Goal: Information Seeking & Learning: Learn about a topic

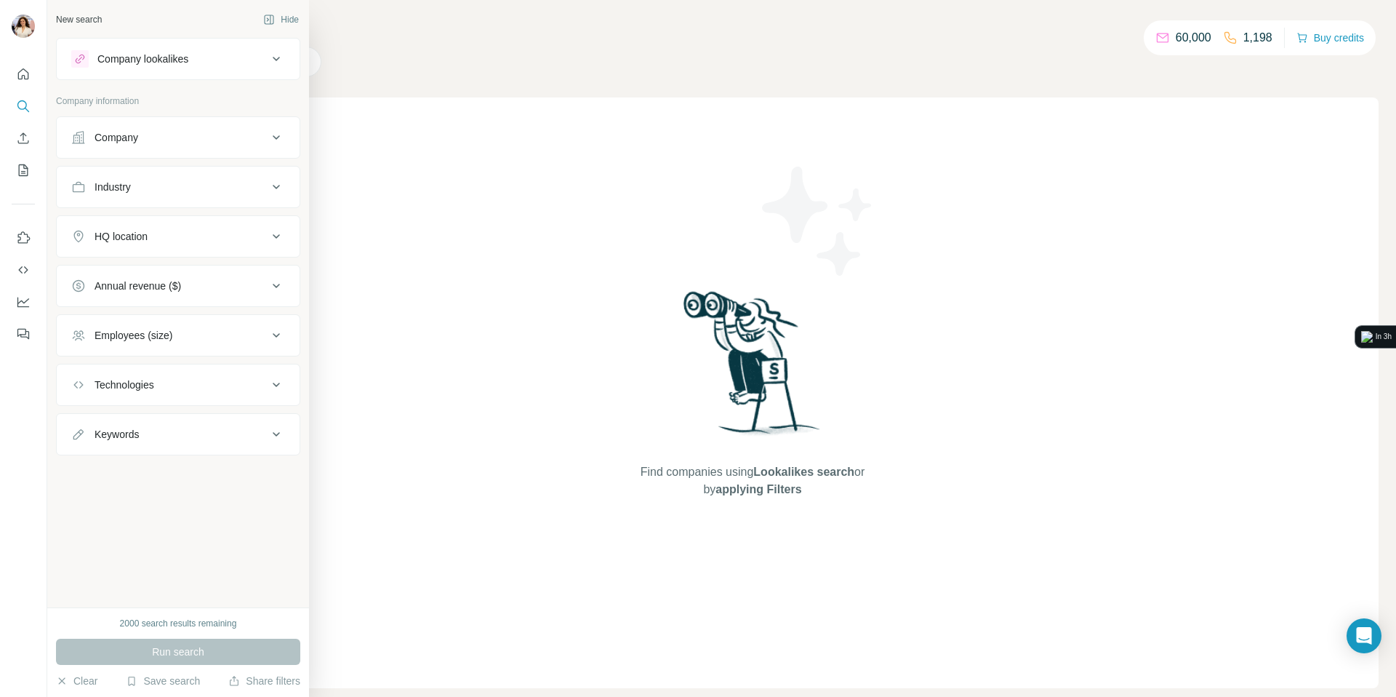
click at [129, 140] on div "Company" at bounding box center [117, 137] width 44 height 15
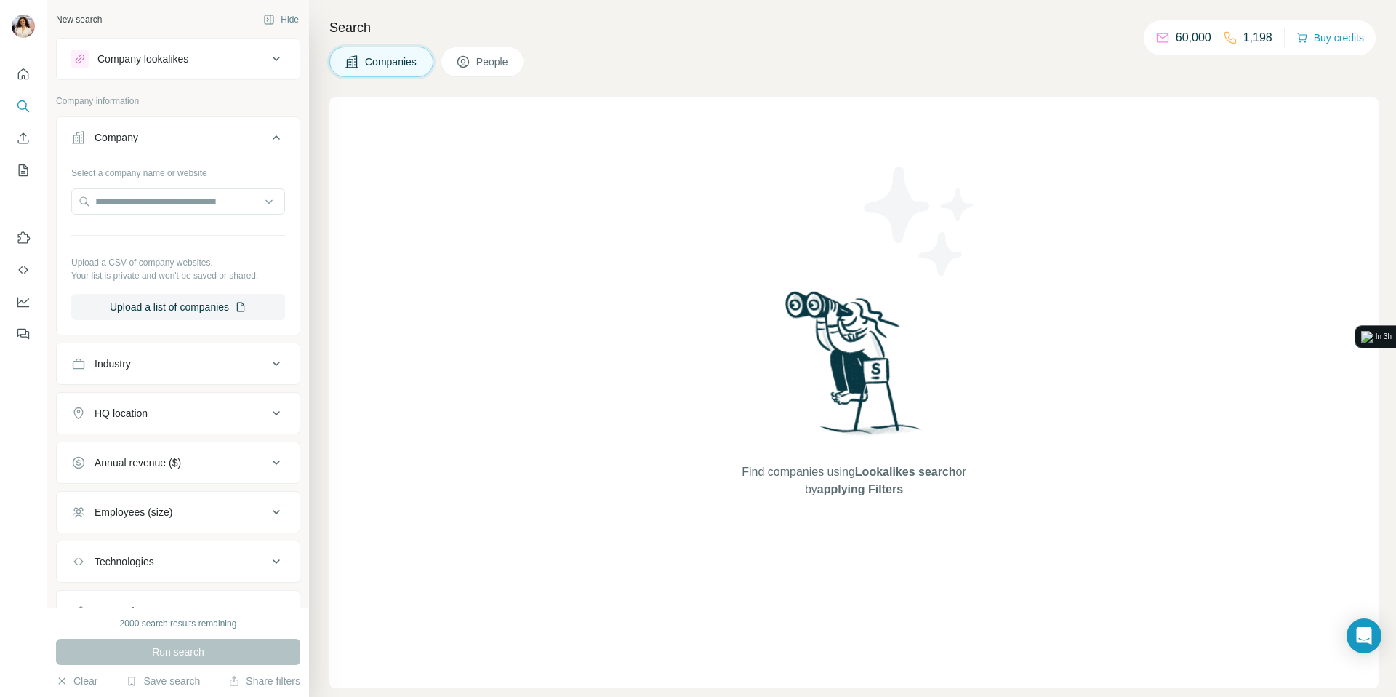
click at [158, 406] on div "HQ location" at bounding box center [169, 413] width 196 height 15
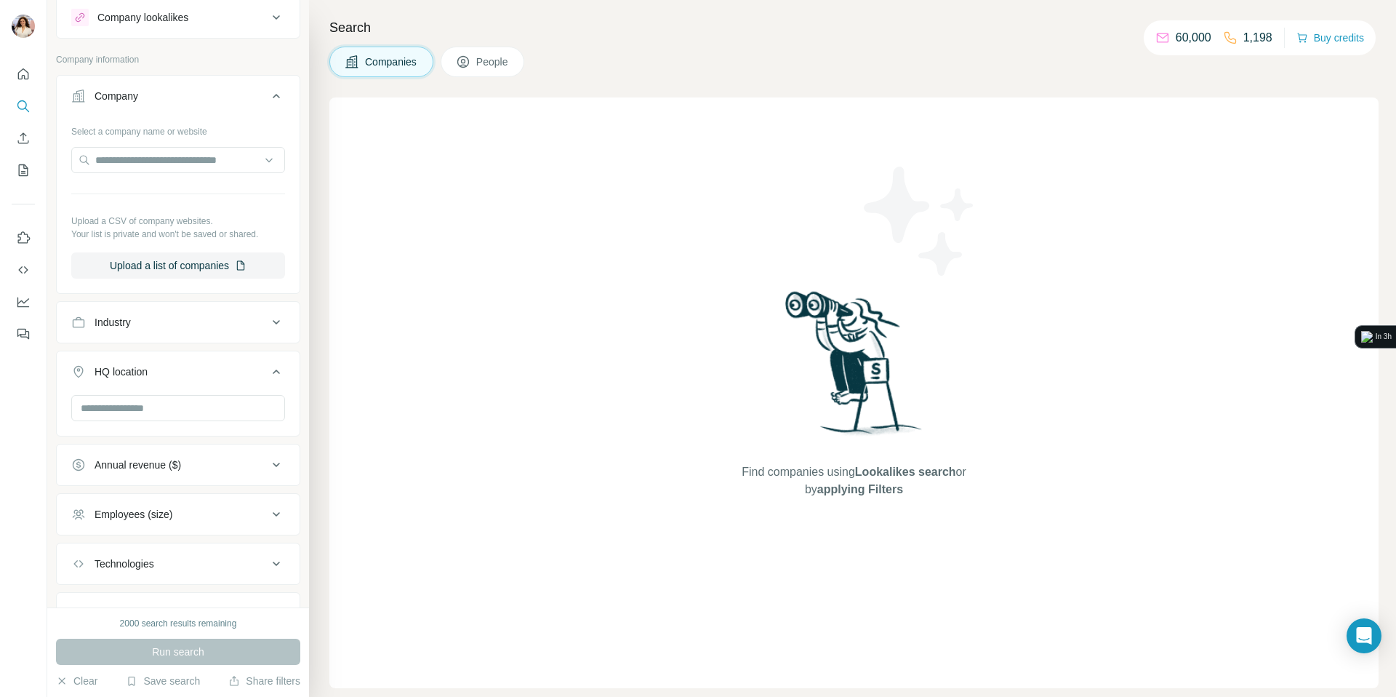
click at [278, 506] on icon at bounding box center [276, 513] width 17 height 17
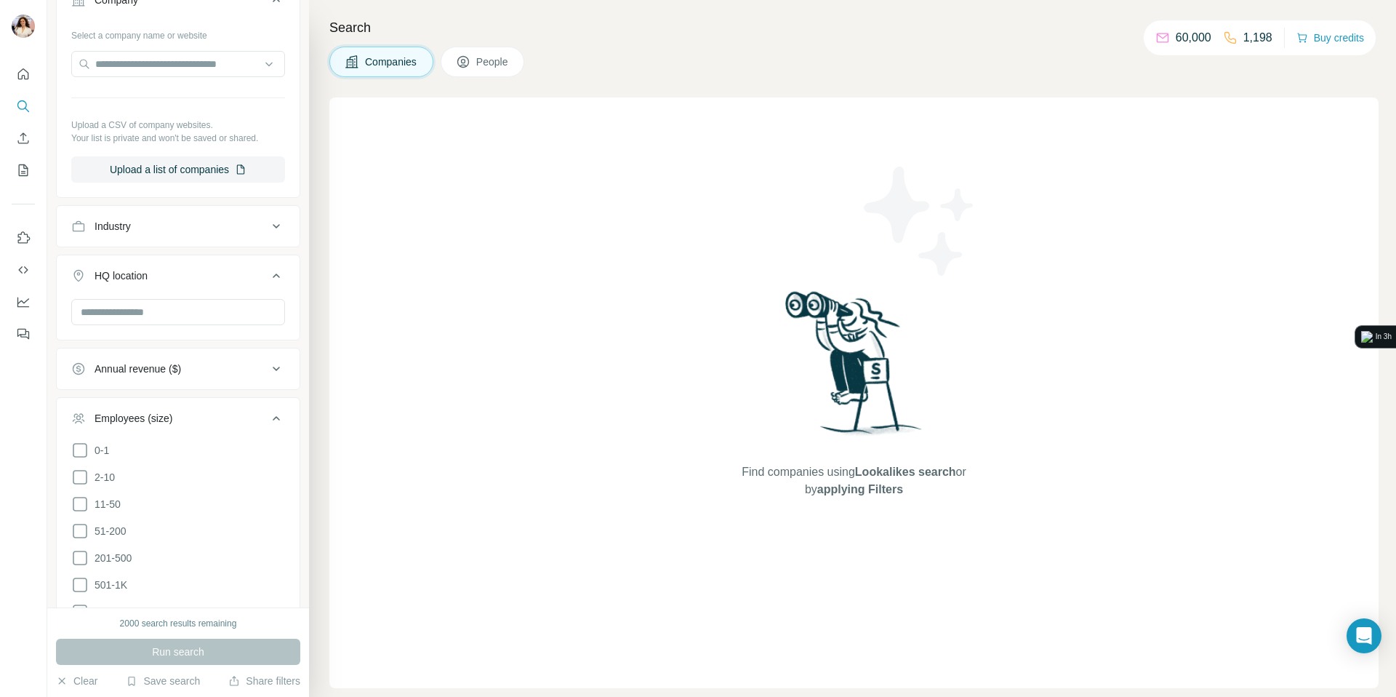
scroll to position [183, 0]
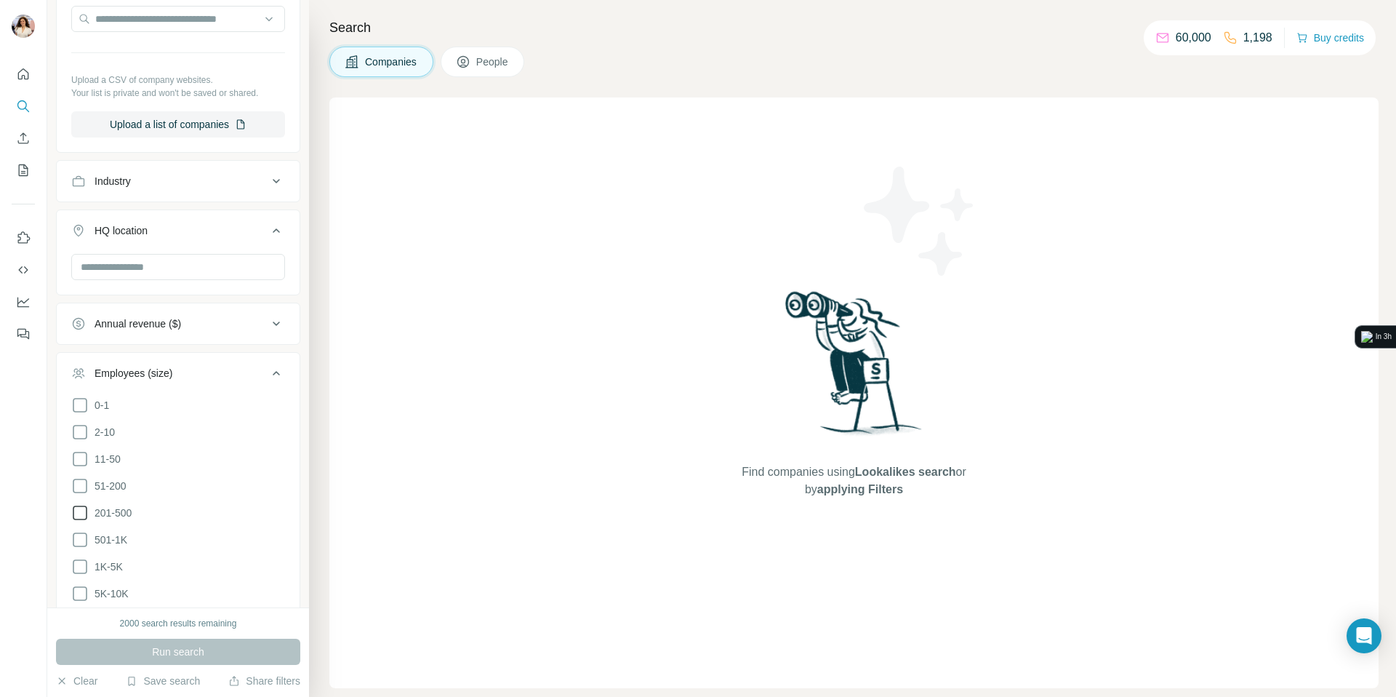
click at [87, 505] on icon at bounding box center [80, 512] width 15 height 15
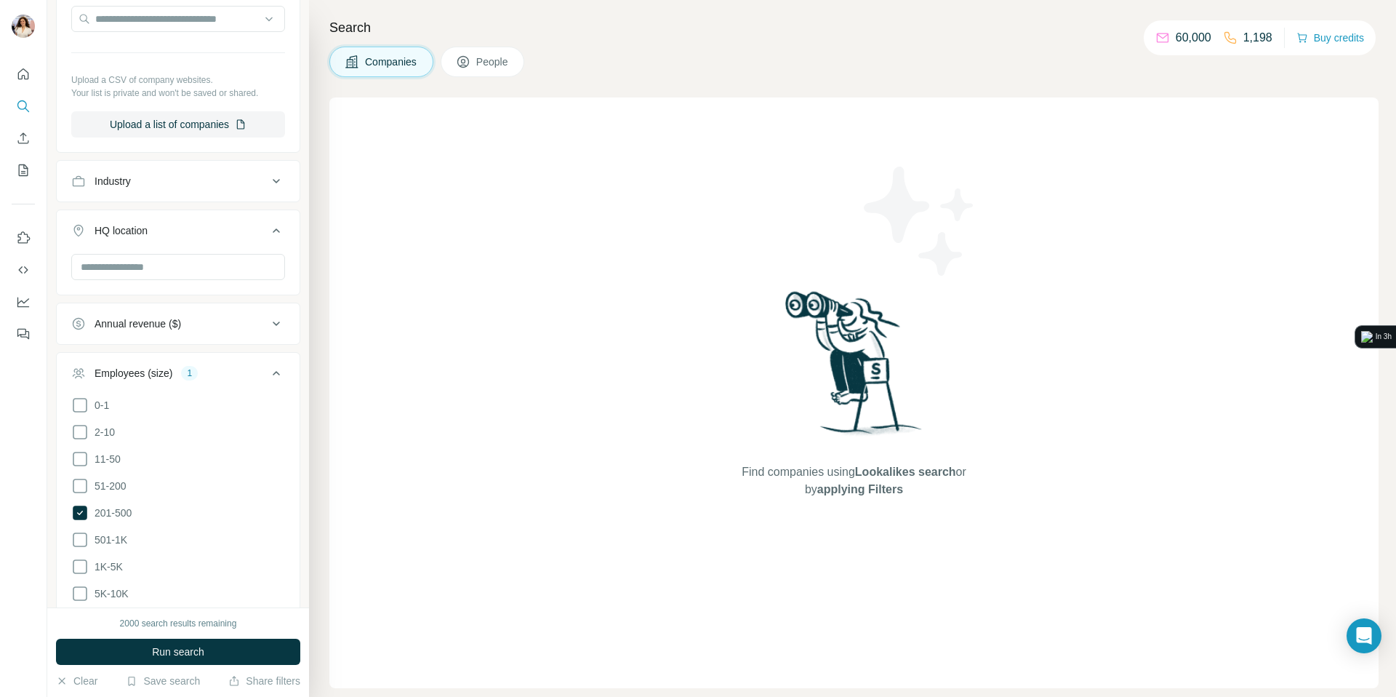
click at [87, 493] on ul "0-1 2-10 11-50 [PHONE_NUMBER] 501-1K 1K-5K 5K-10K 10K-50K 50K-100K 100K-500K 50…" at bounding box center [178, 553] width 214 height 314
click at [84, 486] on icon at bounding box center [79, 485] width 17 height 17
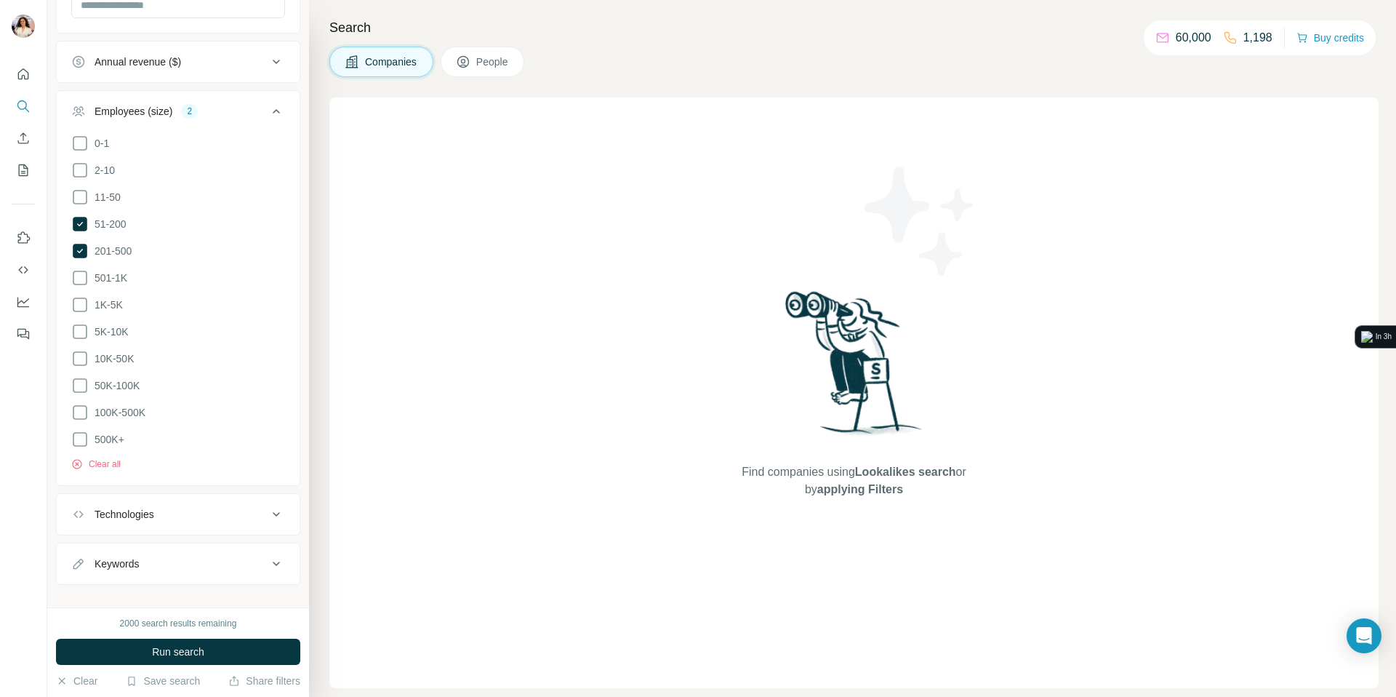
scroll to position [454, 0]
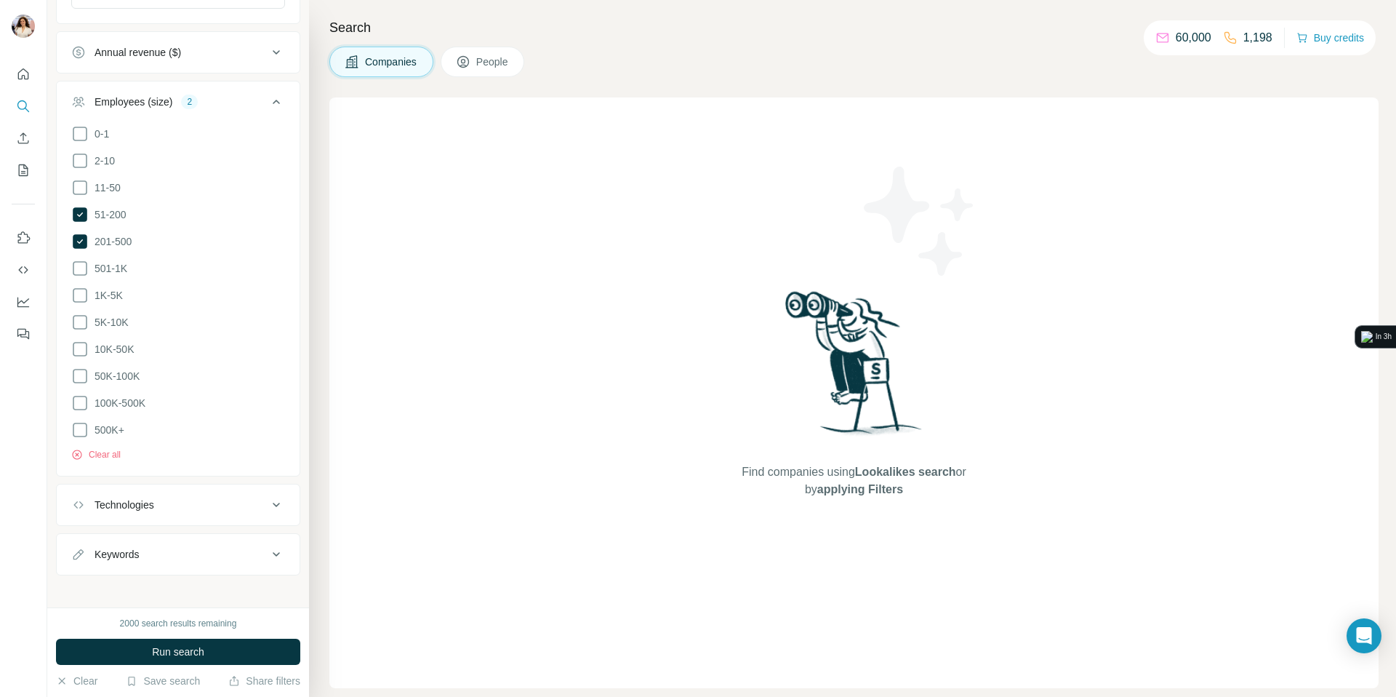
click at [185, 500] on div "Technologies" at bounding box center [169, 504] width 196 height 15
click at [168, 528] on input "text" at bounding box center [178, 541] width 214 height 26
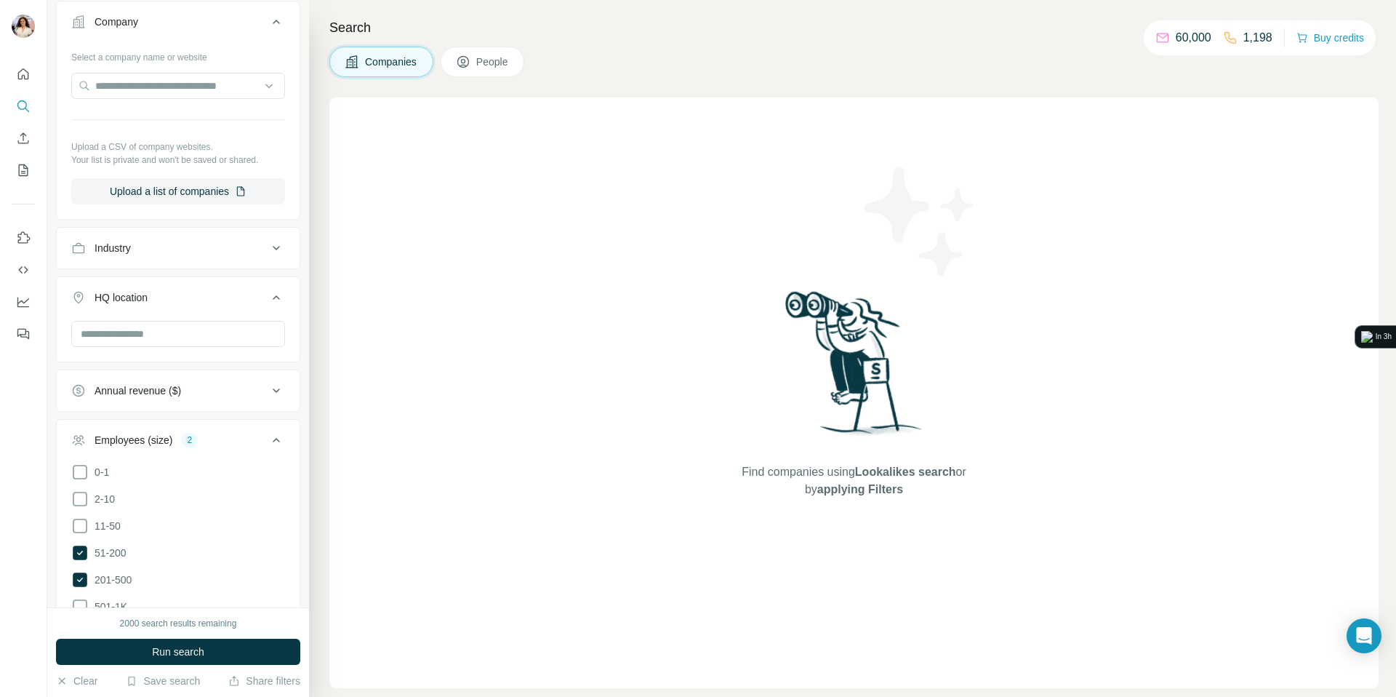
scroll to position [48, 0]
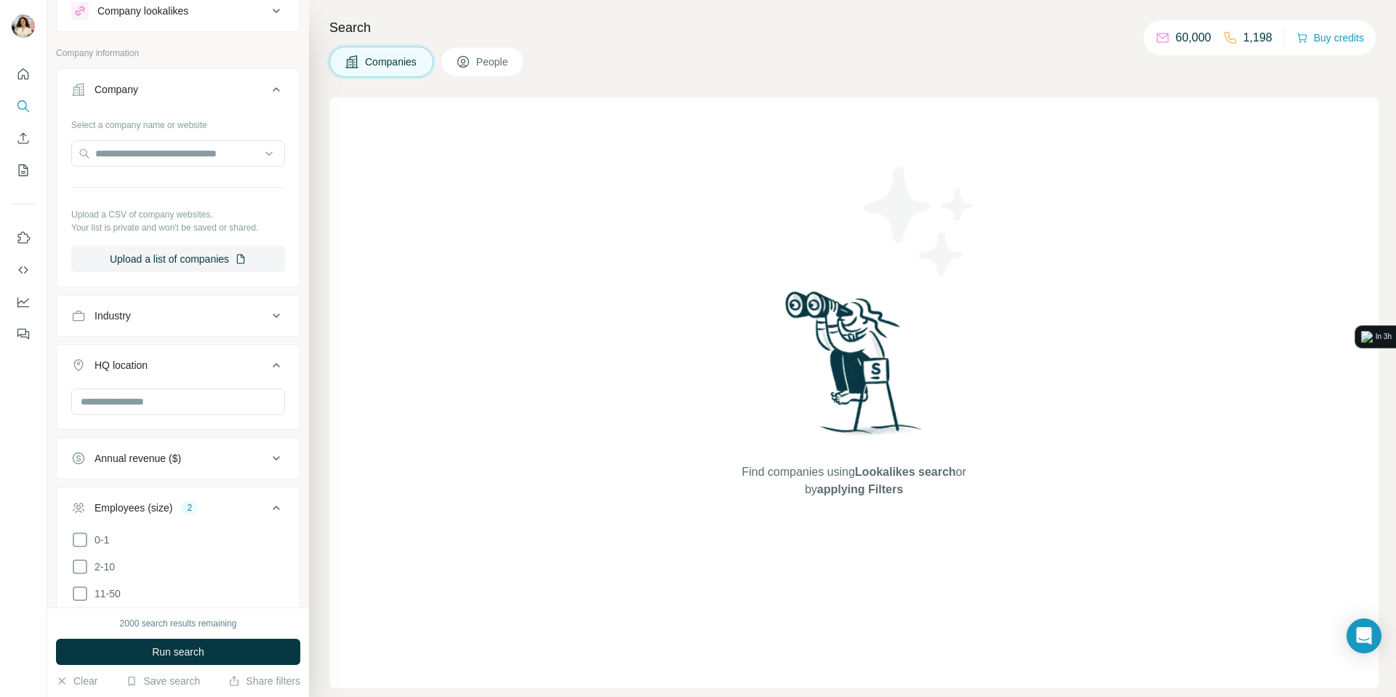
click at [257, 308] on div "Industry" at bounding box center [169, 315] width 196 height 15
click at [237, 372] on div at bounding box center [178, 358] width 243 height 38
click at [265, 364] on div at bounding box center [269, 352] width 15 height 26
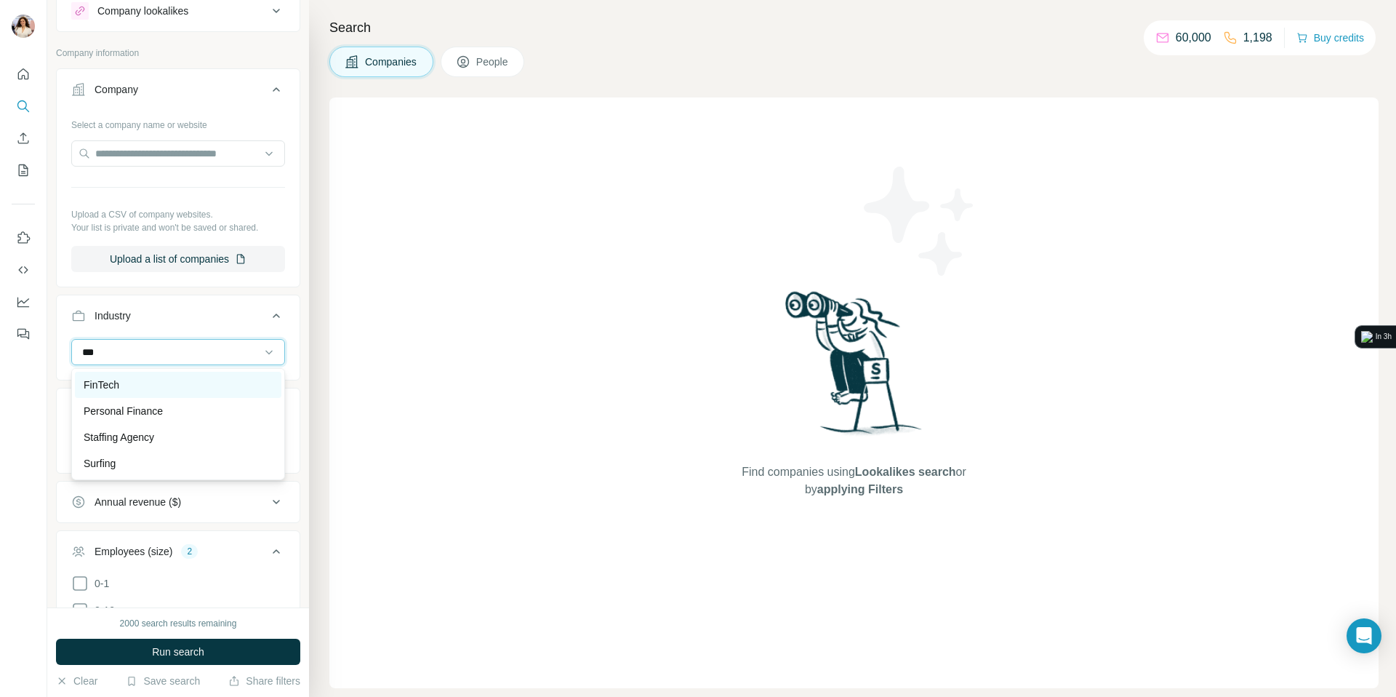
type input "***"
click at [125, 377] on div "FinTech" at bounding box center [178, 384] width 189 height 15
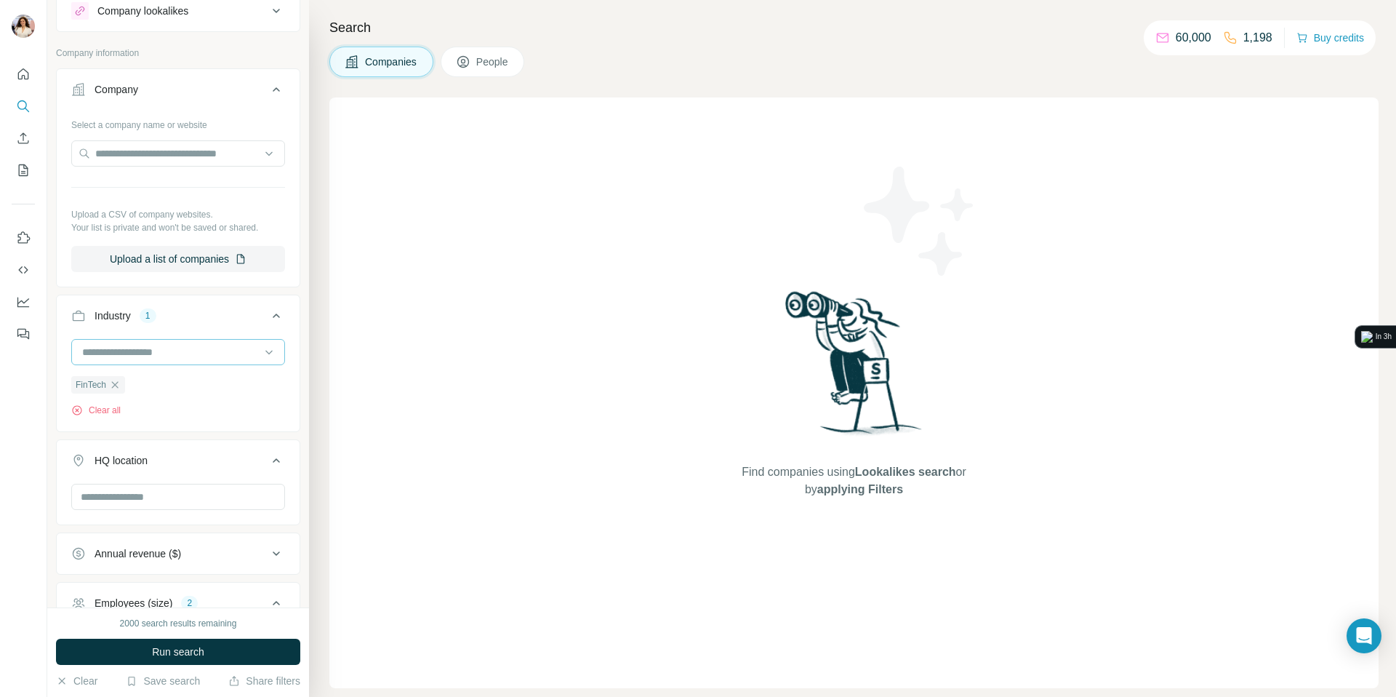
click at [129, 360] on div at bounding box center [171, 352] width 180 height 25
type input "*"
type input "*****"
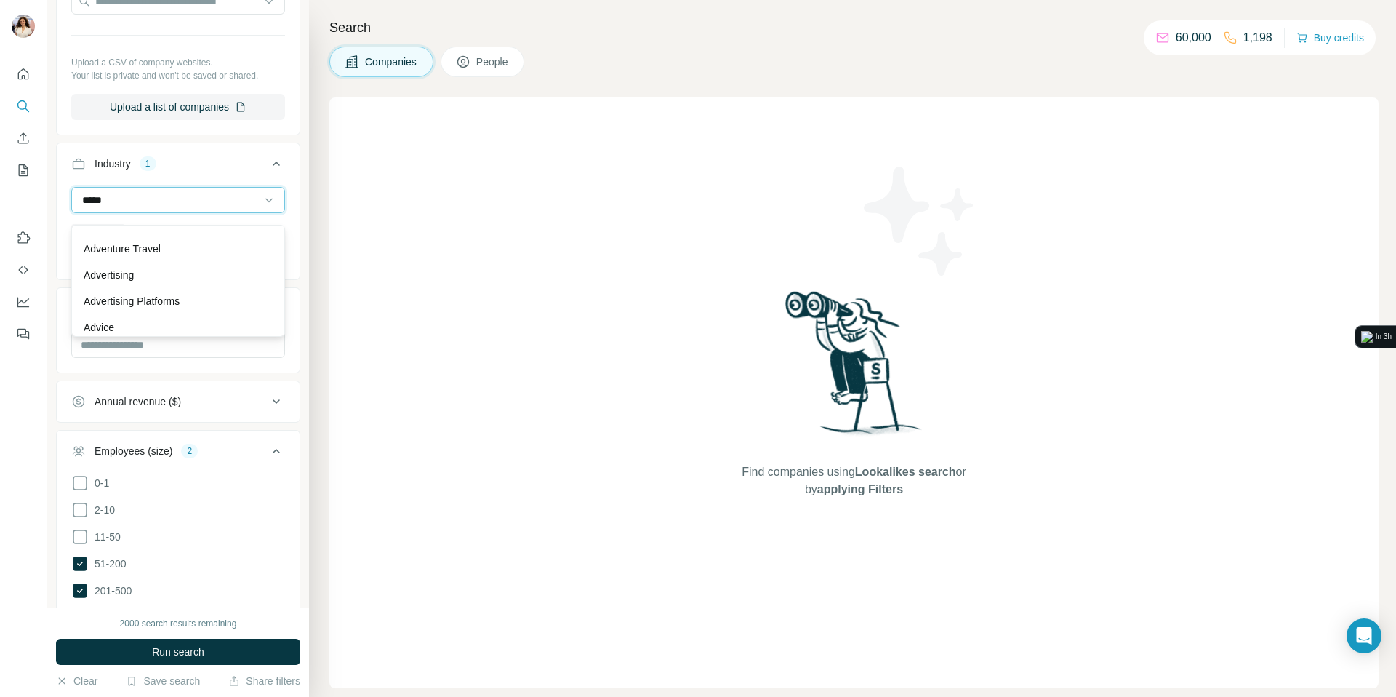
scroll to position [187, 0]
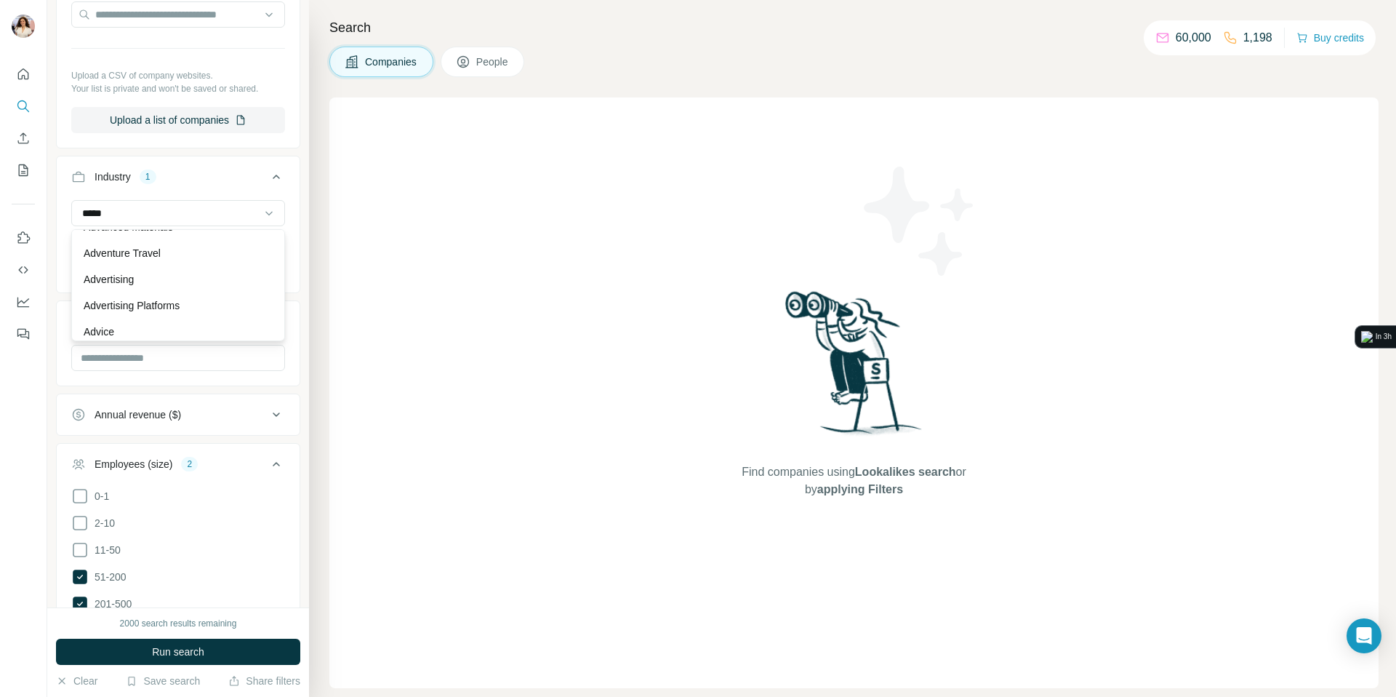
click at [275, 417] on icon at bounding box center [276, 414] width 17 height 17
click at [275, 415] on icon at bounding box center [276, 414] width 7 height 4
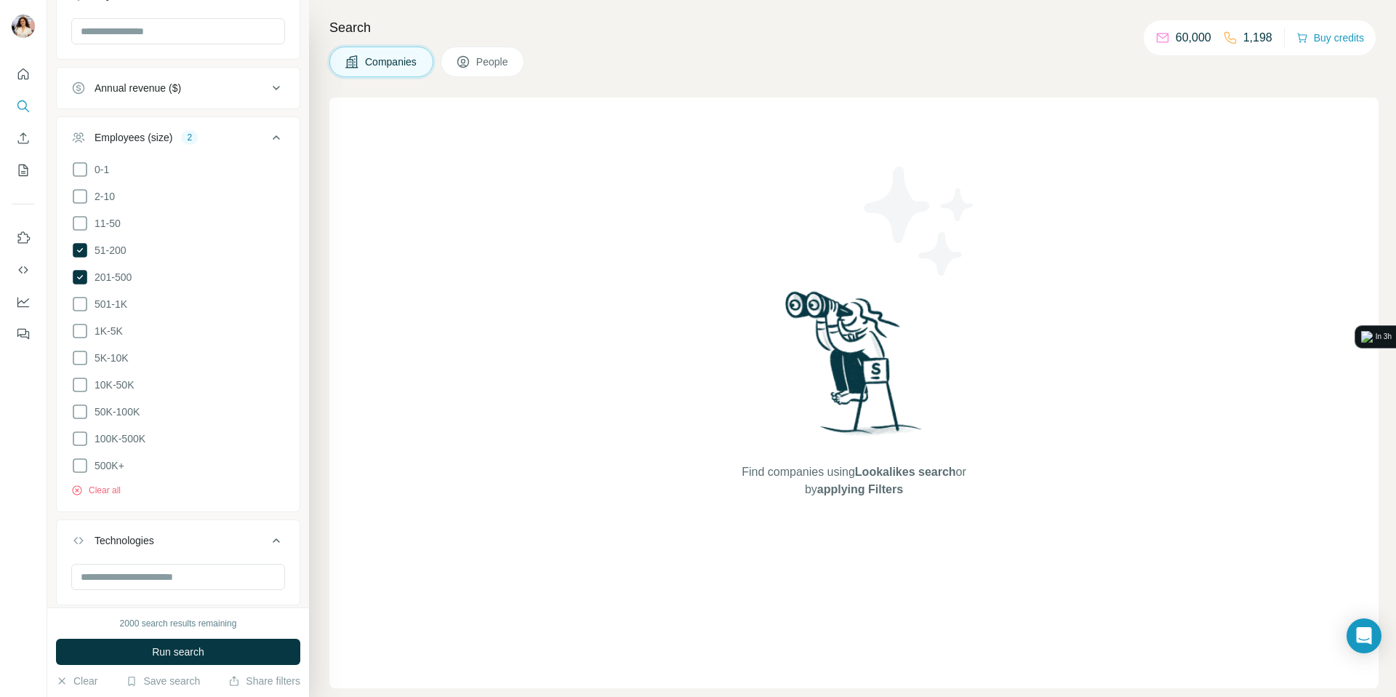
scroll to position [593, 0]
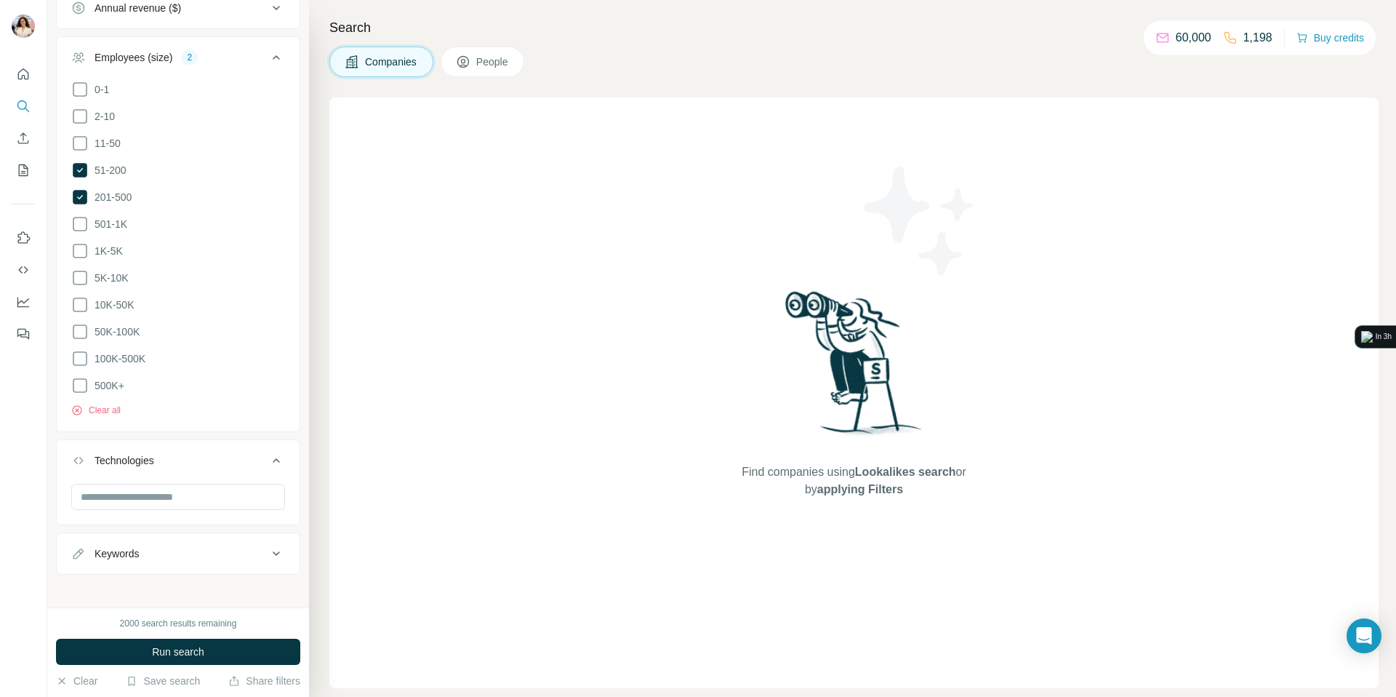
click at [220, 549] on div "Keywords" at bounding box center [169, 553] width 196 height 15
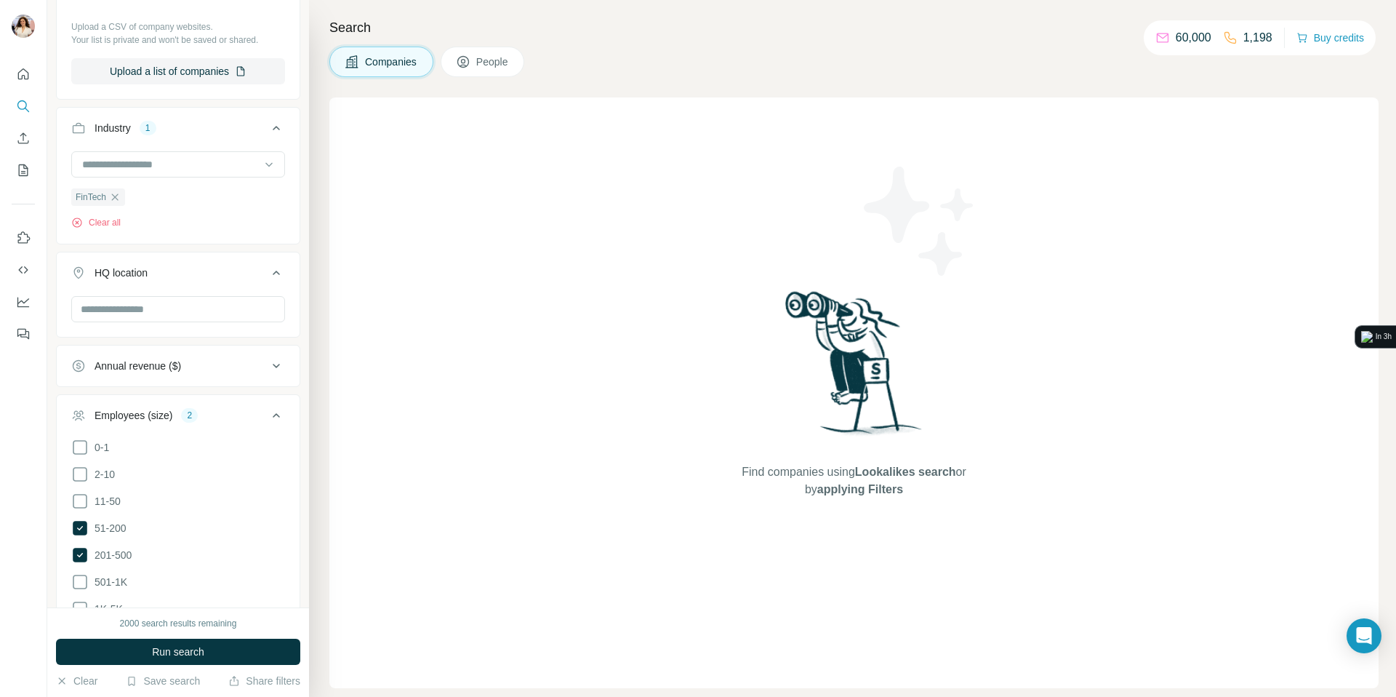
scroll to position [167, 0]
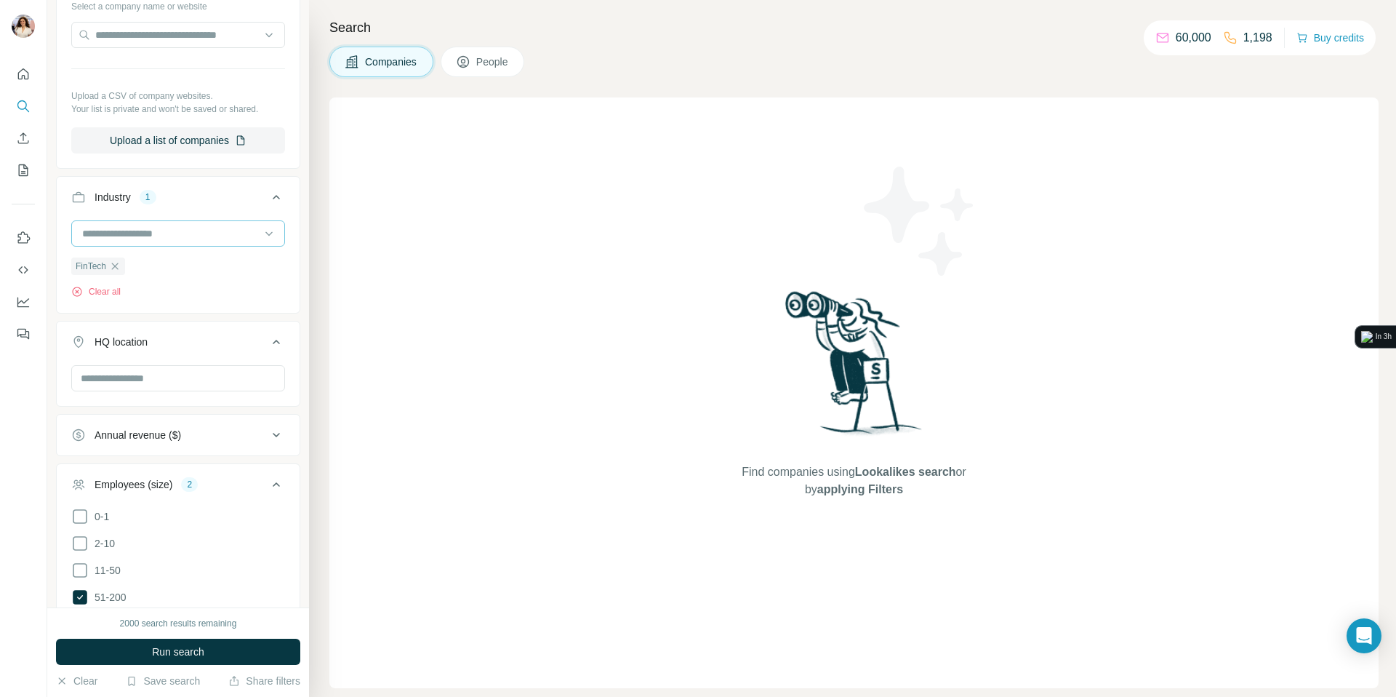
click at [199, 230] on input at bounding box center [171, 233] width 180 height 16
click at [212, 295] on div "E-Commerce" at bounding box center [178, 300] width 189 height 15
click at [267, 231] on icon at bounding box center [269, 233] width 15 height 15
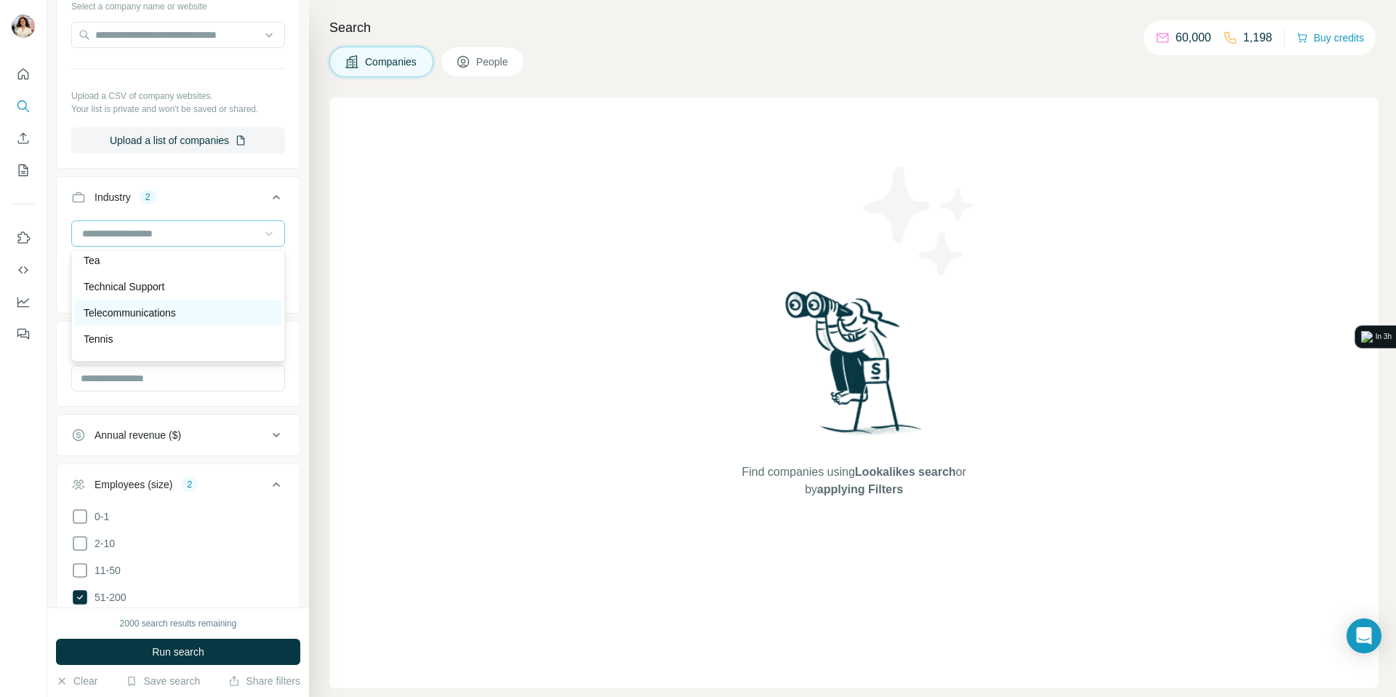
click at [132, 316] on p "Telecommunications" at bounding box center [130, 312] width 92 height 15
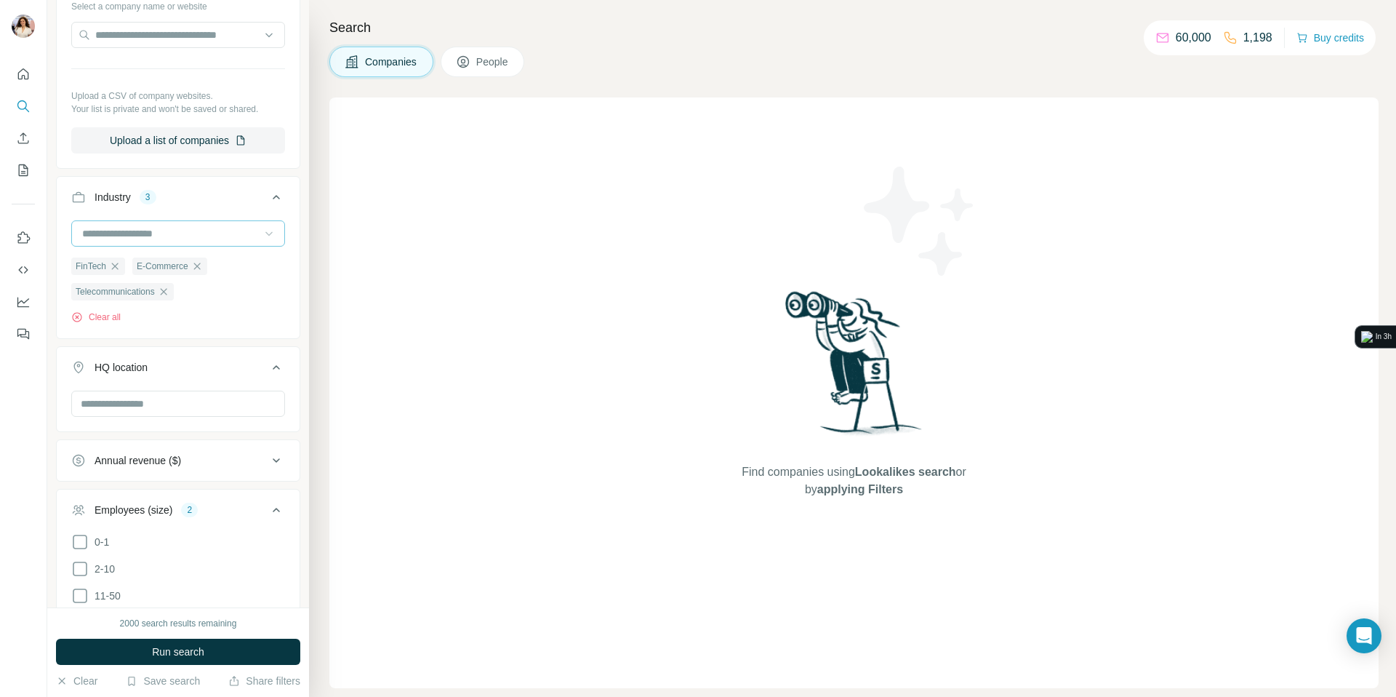
click at [268, 239] on icon at bounding box center [269, 233] width 15 height 15
click at [152, 657] on span "Run search" at bounding box center [178, 651] width 52 height 15
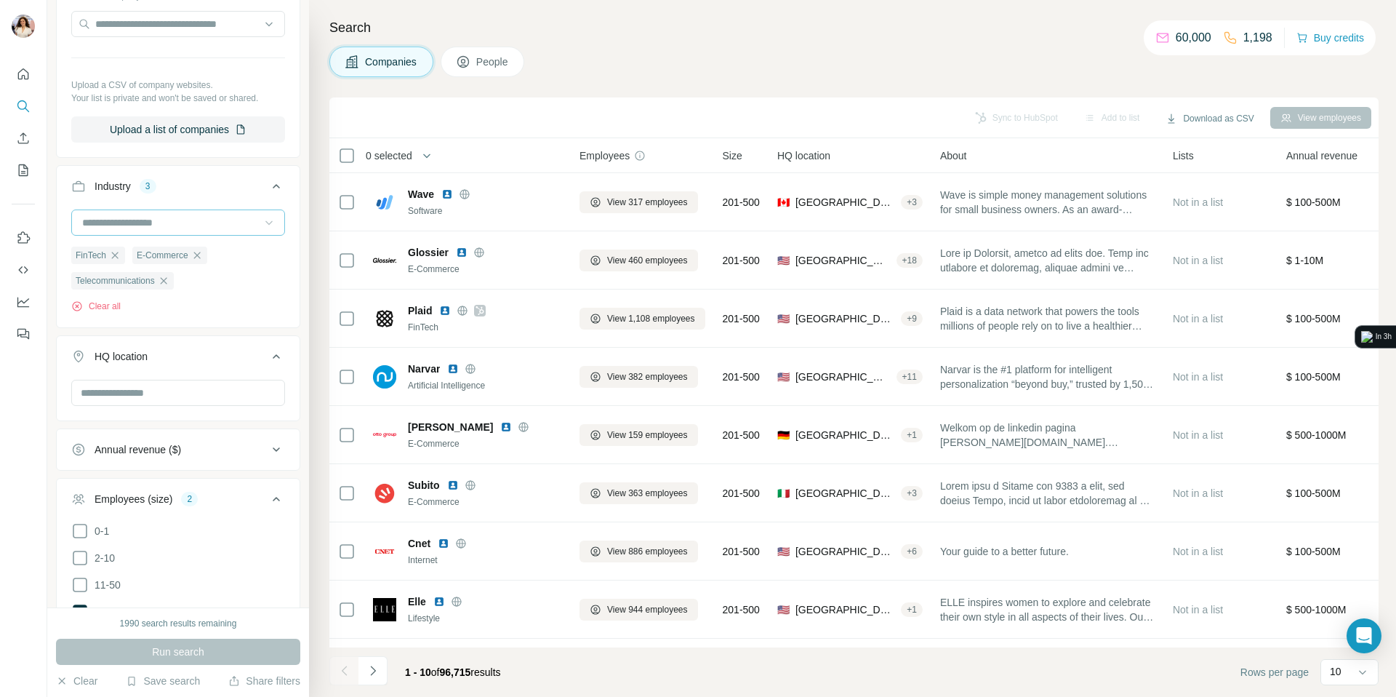
scroll to position [180, 0]
click at [127, 386] on input "text" at bounding box center [178, 390] width 214 height 26
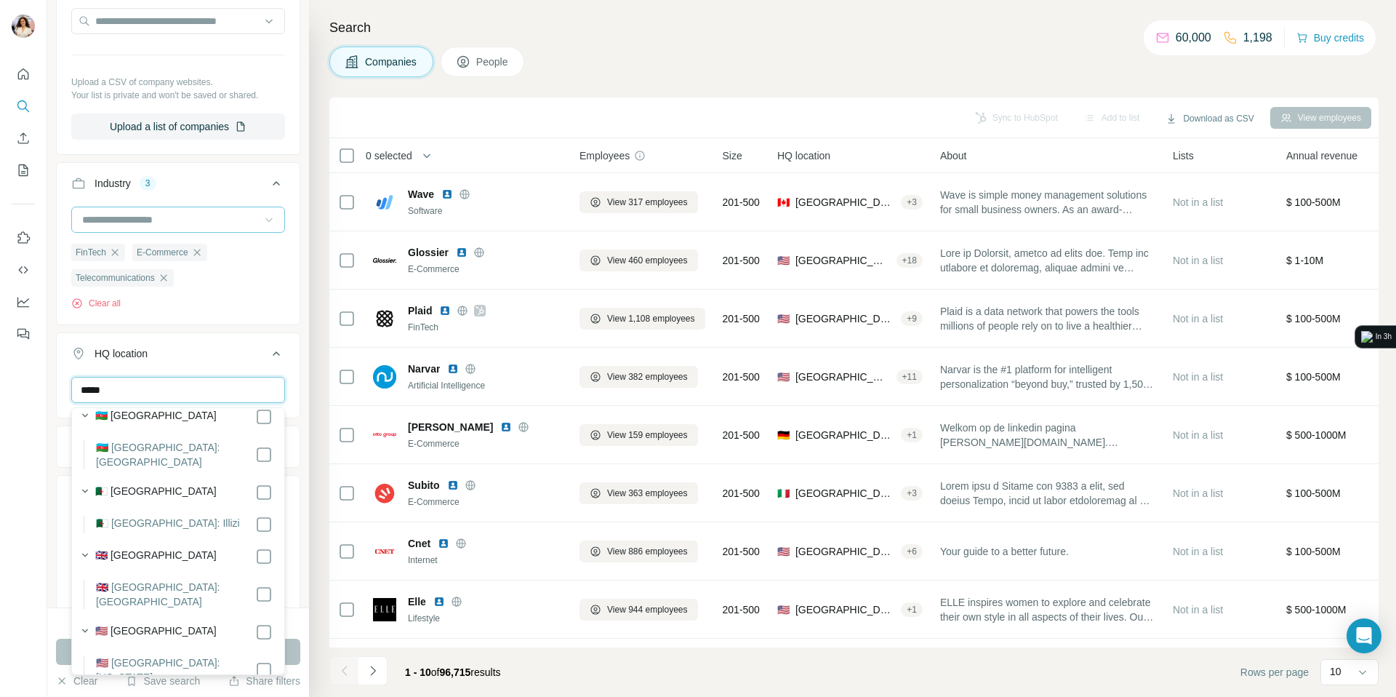
scroll to position [0, 0]
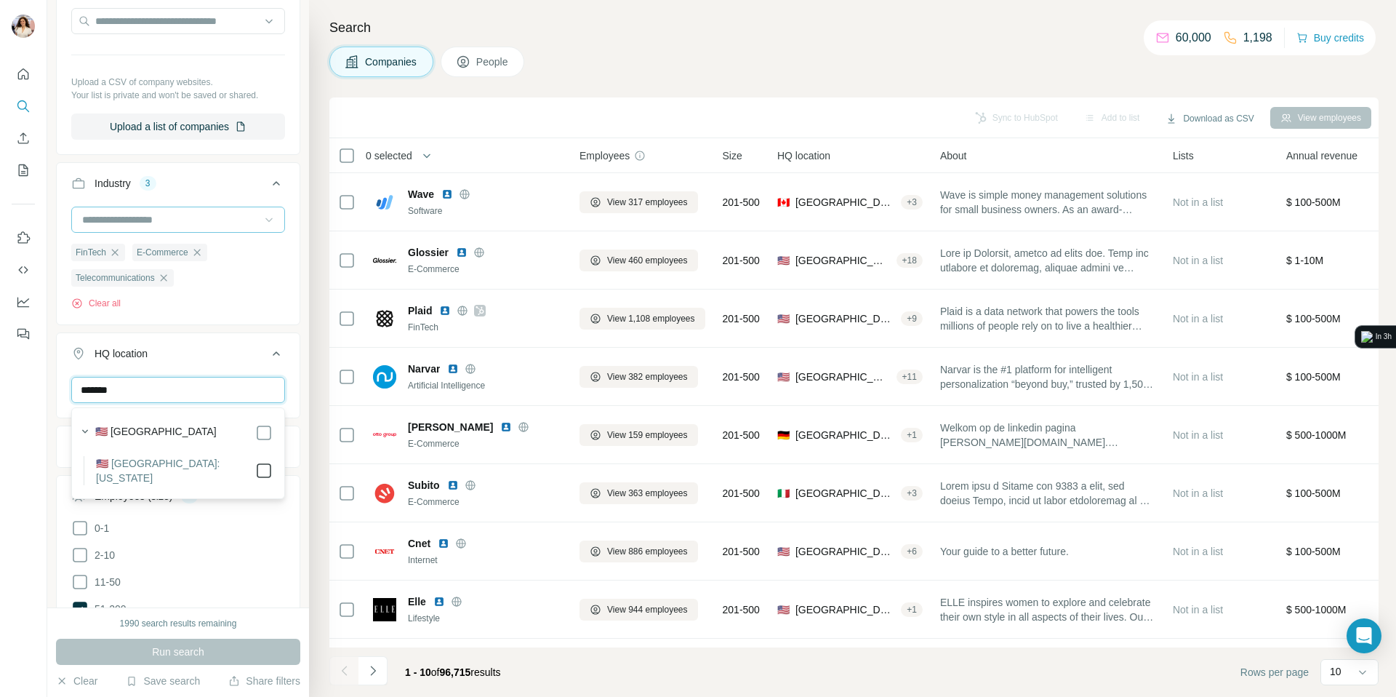
type input "*******"
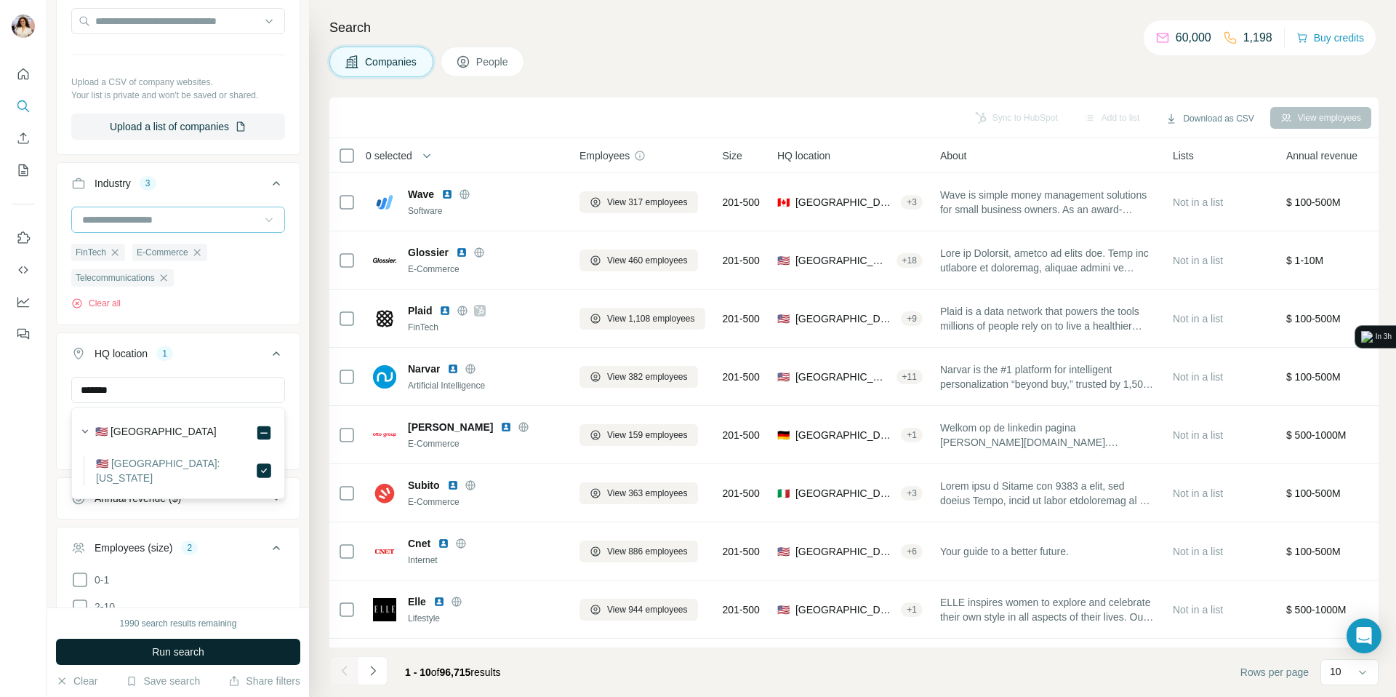
click at [205, 652] on button "Run search" at bounding box center [178, 651] width 244 height 26
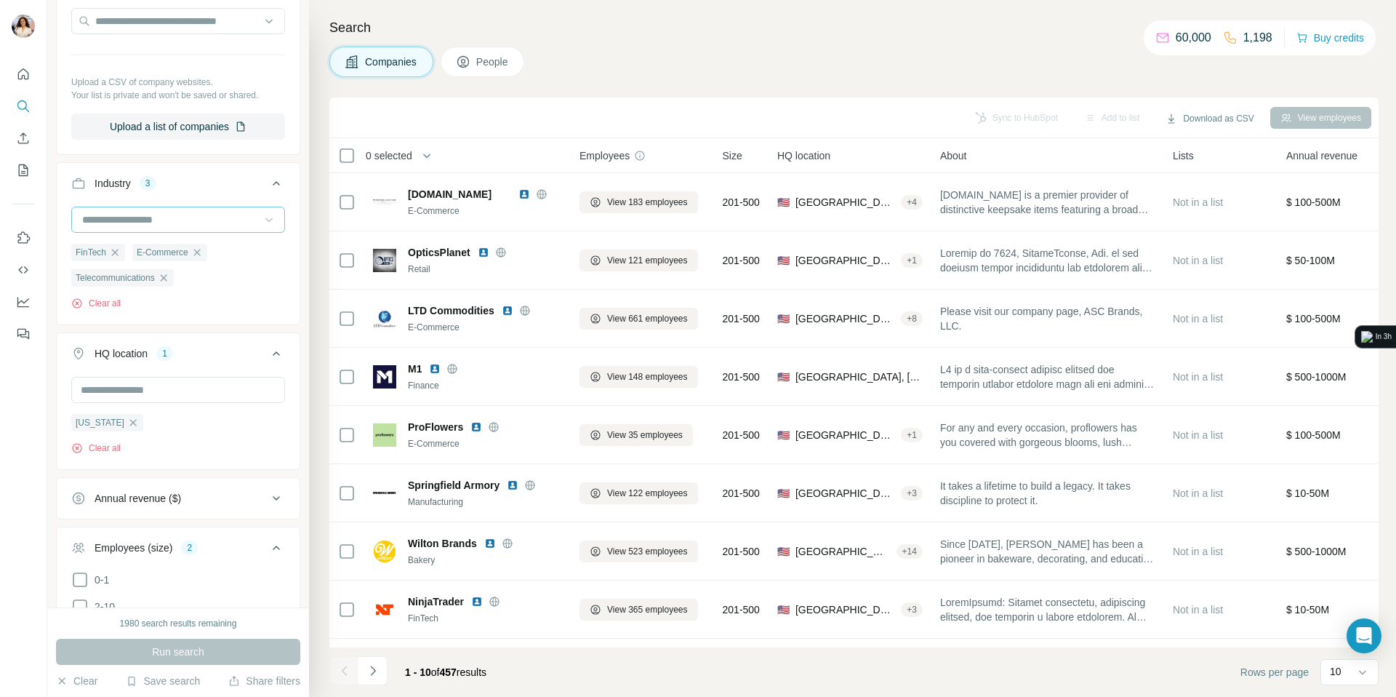
scroll to position [16007, 0]
